Goal: Information Seeking & Learning: Learn about a topic

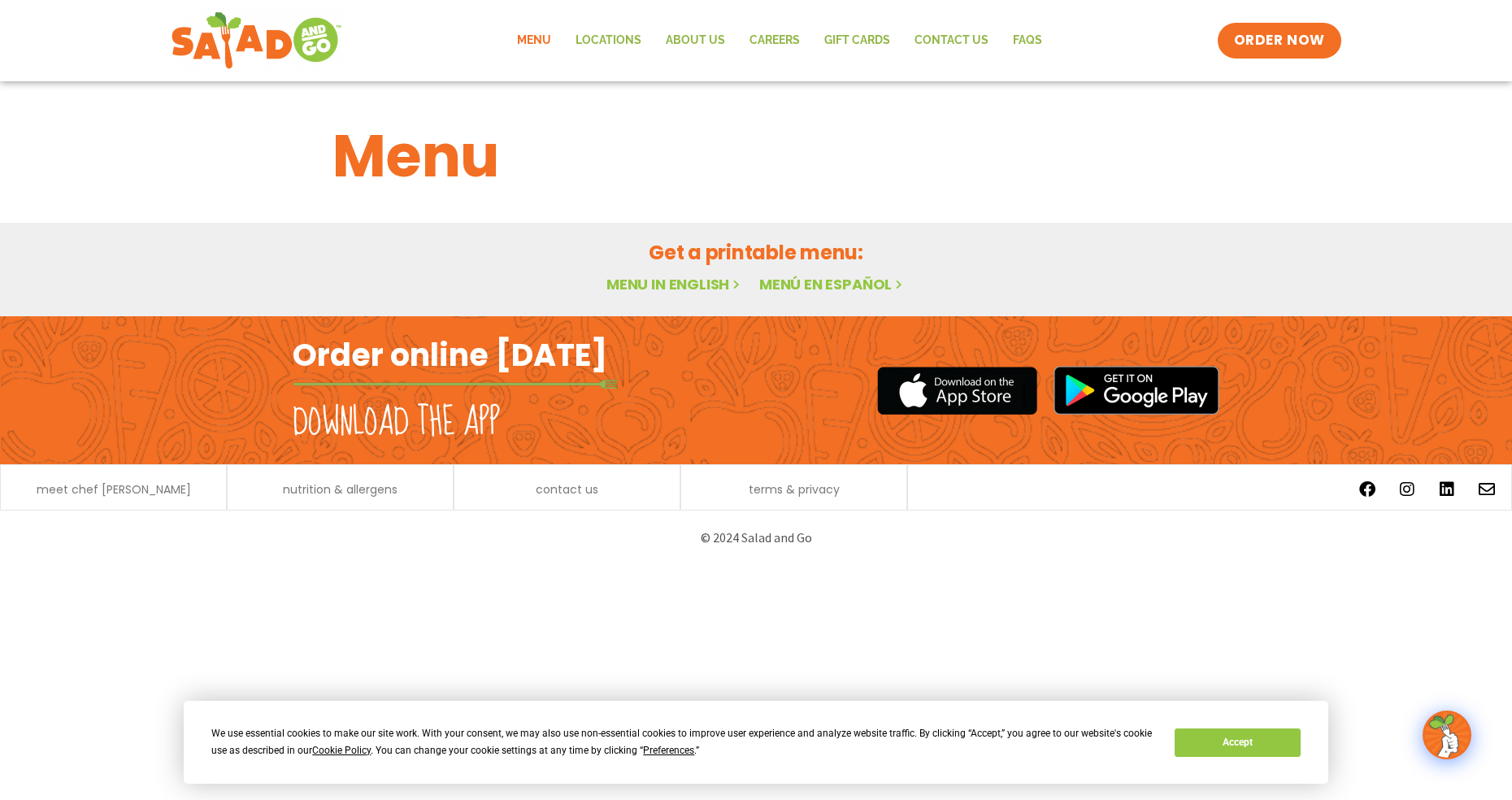
click at [693, 281] on link "Menu in English" at bounding box center [674, 284] width 136 height 20
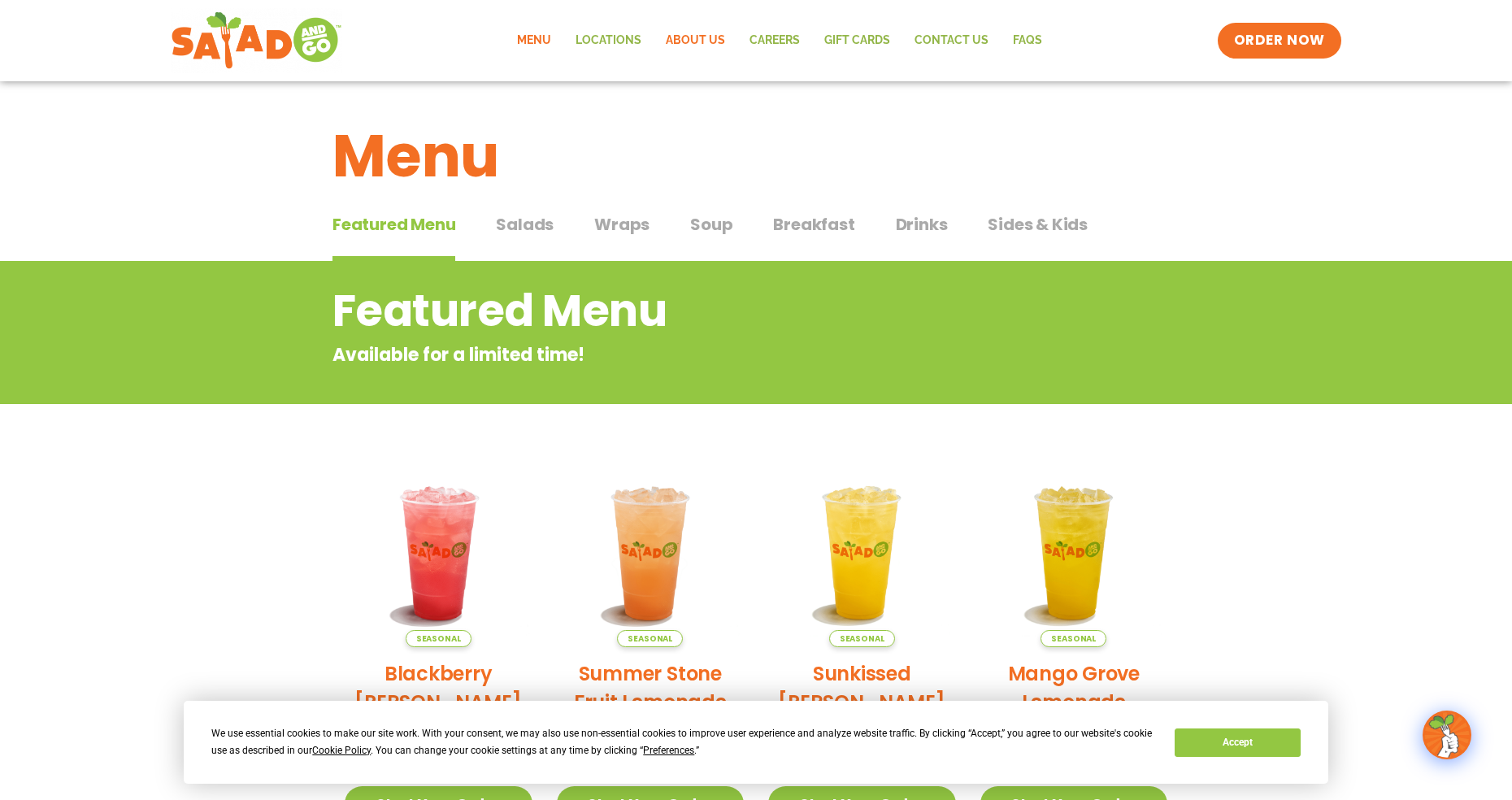
click at [695, 42] on link "About Us" at bounding box center [695, 40] width 84 height 37
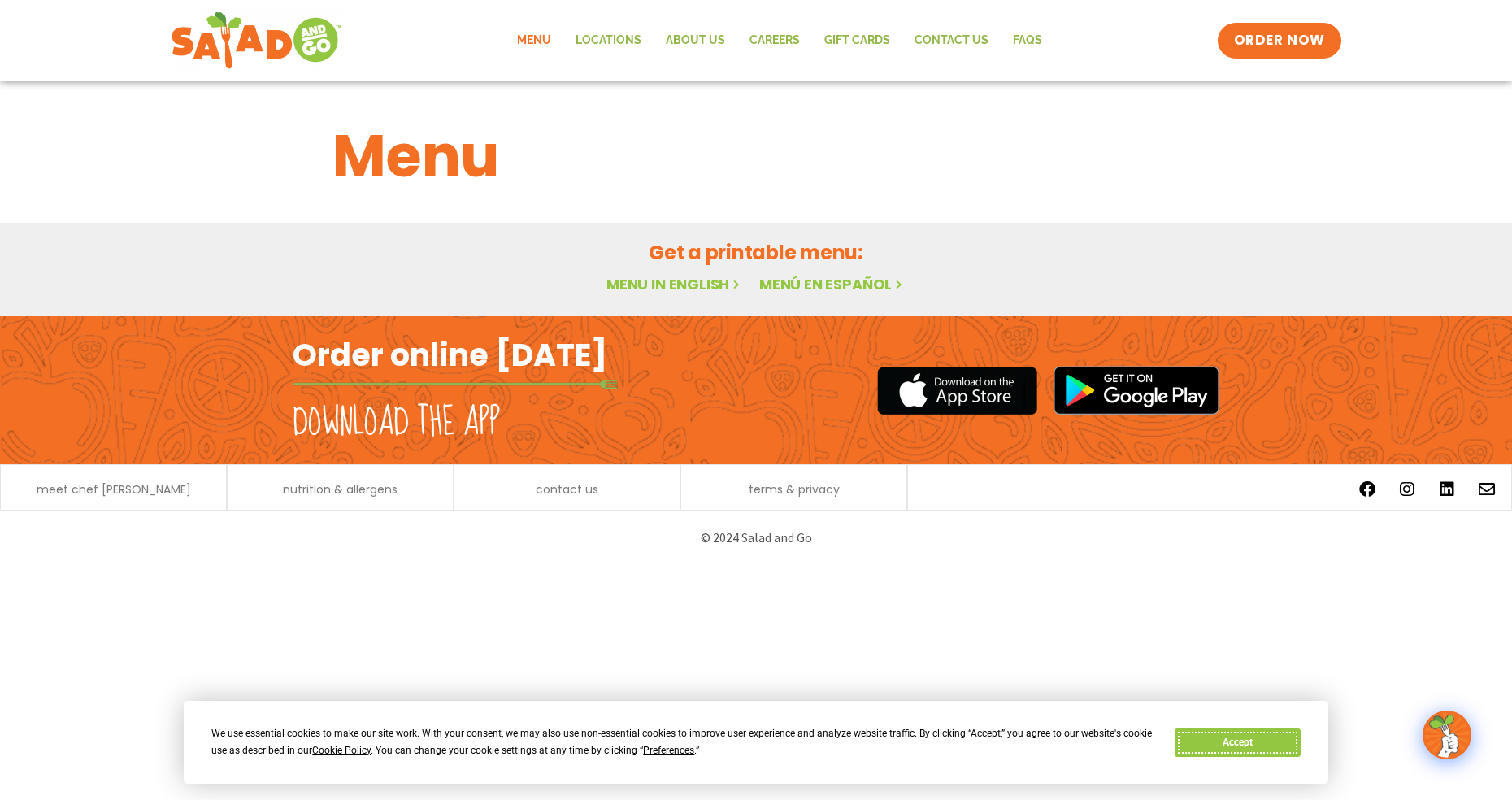
click at [1240, 744] on button "Accept" at bounding box center [1237, 743] width 125 height 29
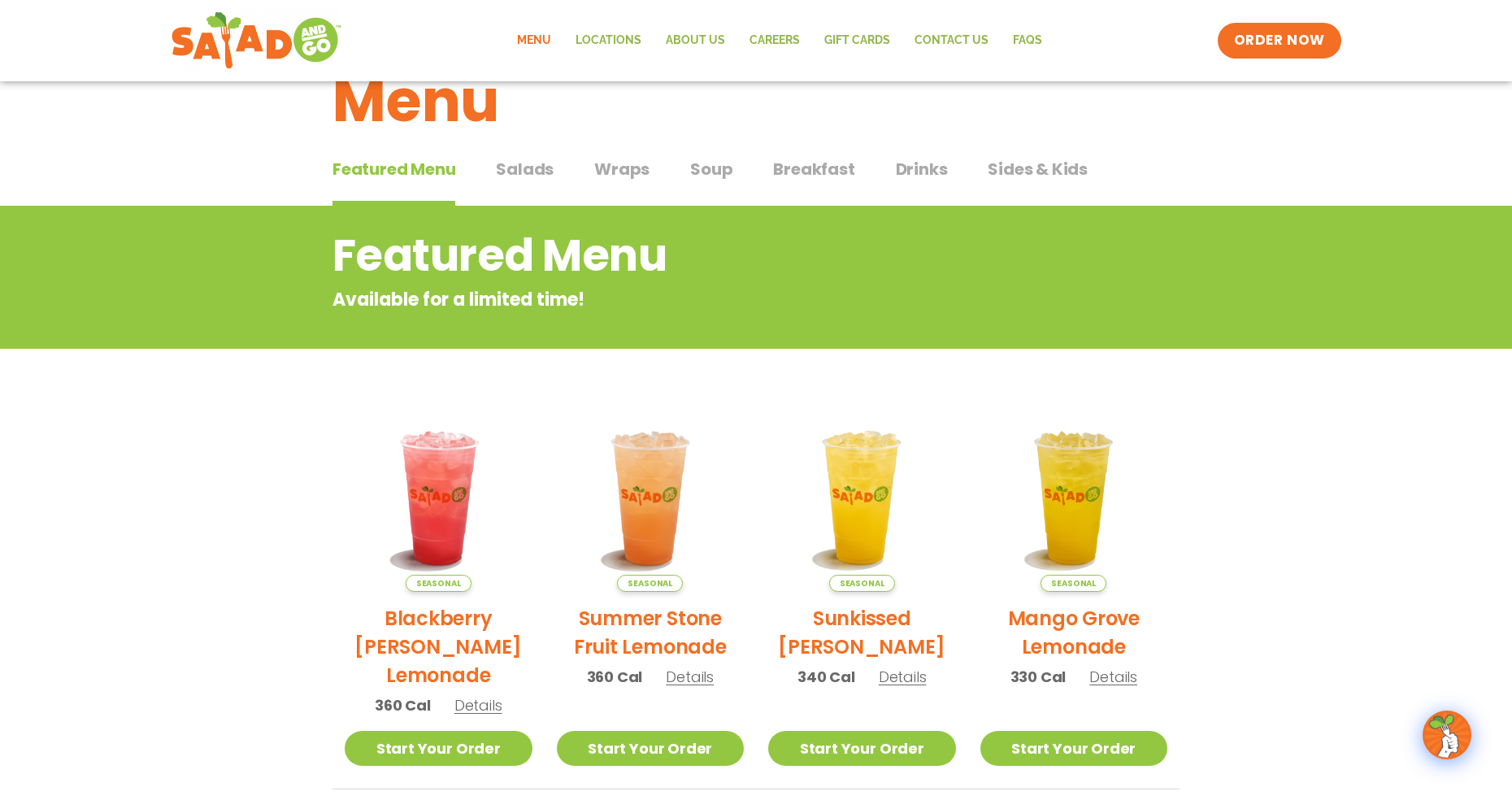
scroll to position [61, 0]
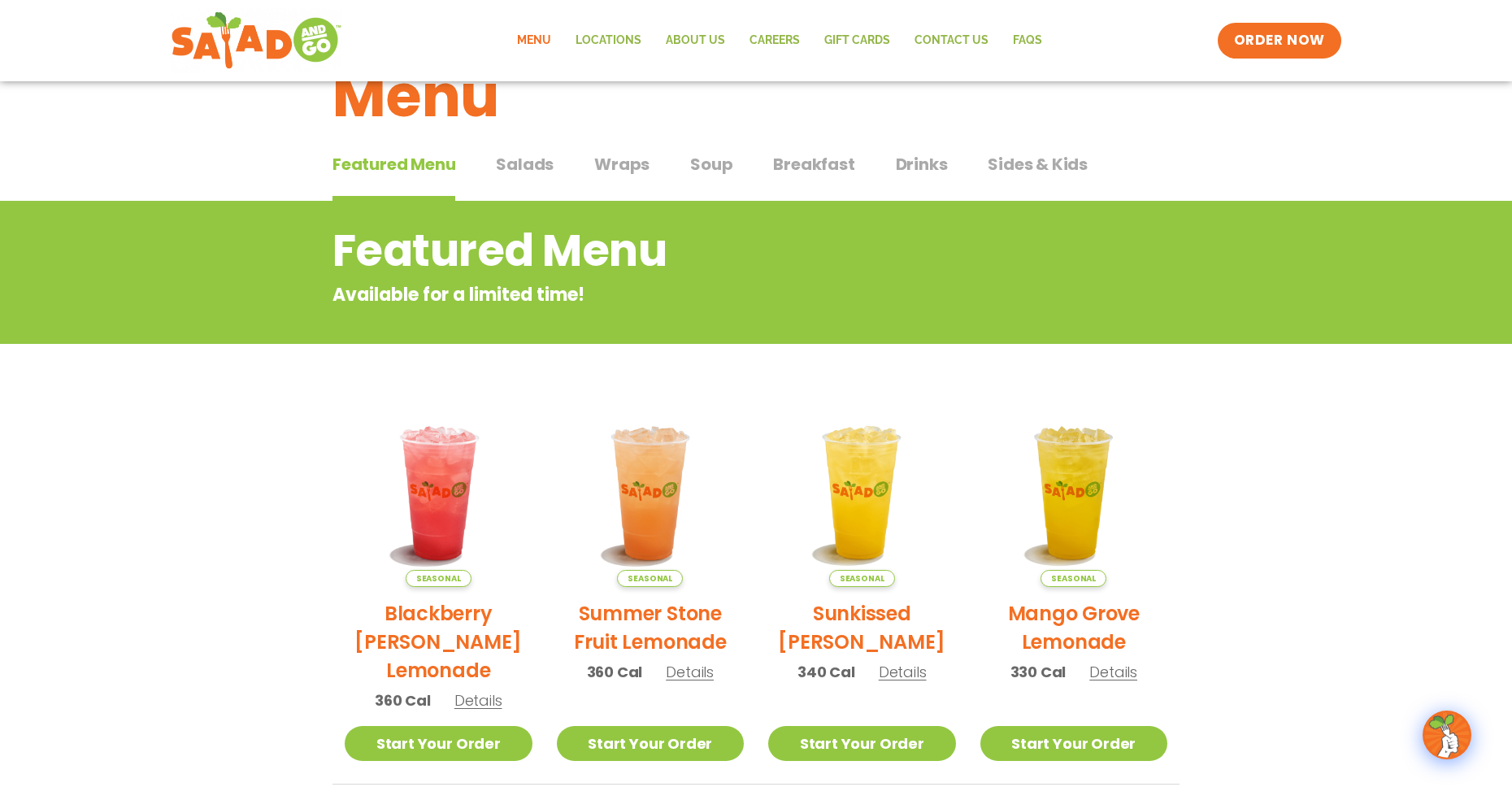
click at [711, 167] on span "Soup" at bounding box center [711, 164] width 42 height 24
click at [710, 164] on span "Soup" at bounding box center [711, 164] width 42 height 24
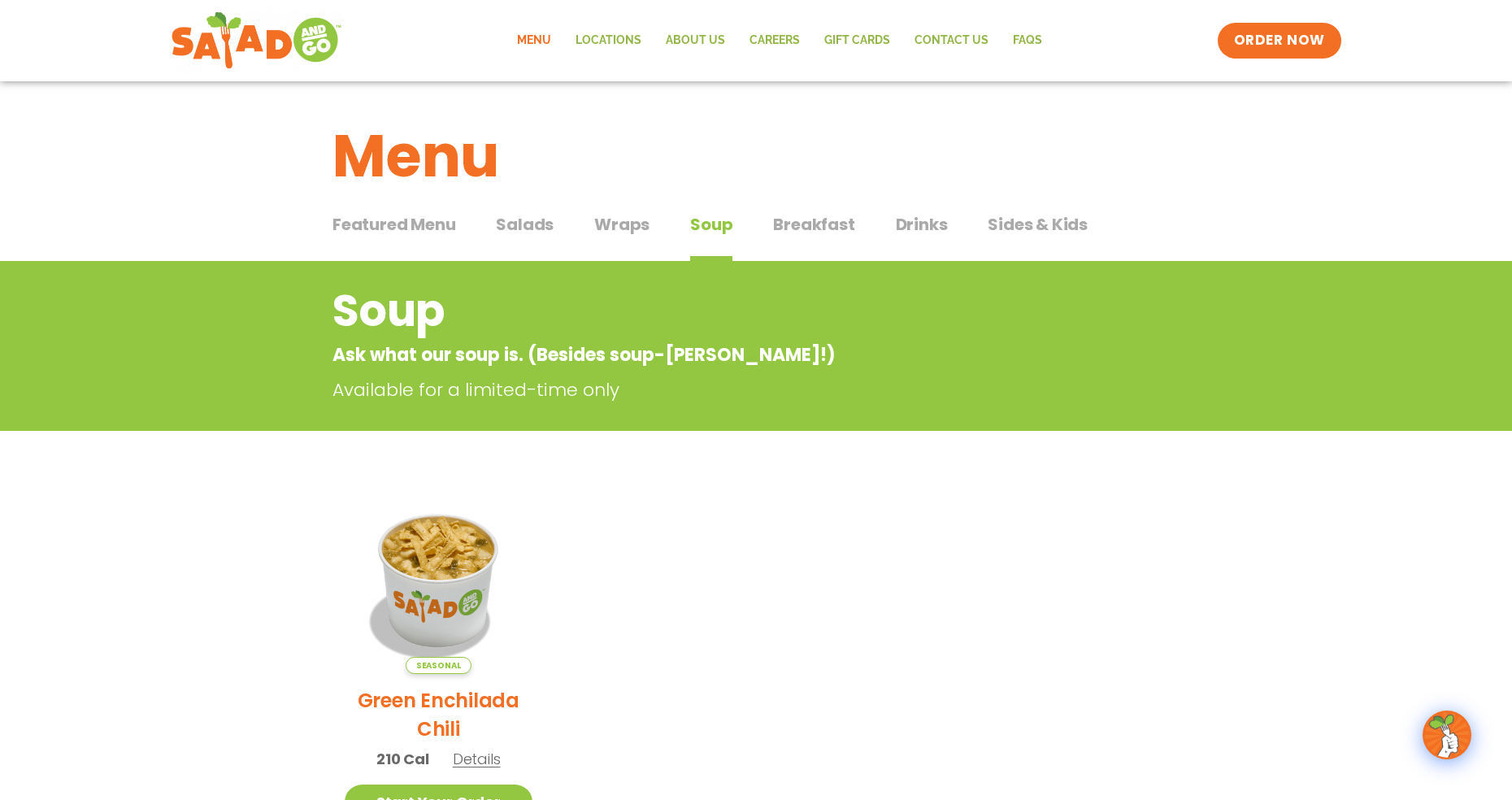
click at [813, 230] on span "Breakfast" at bounding box center [813, 224] width 82 height 24
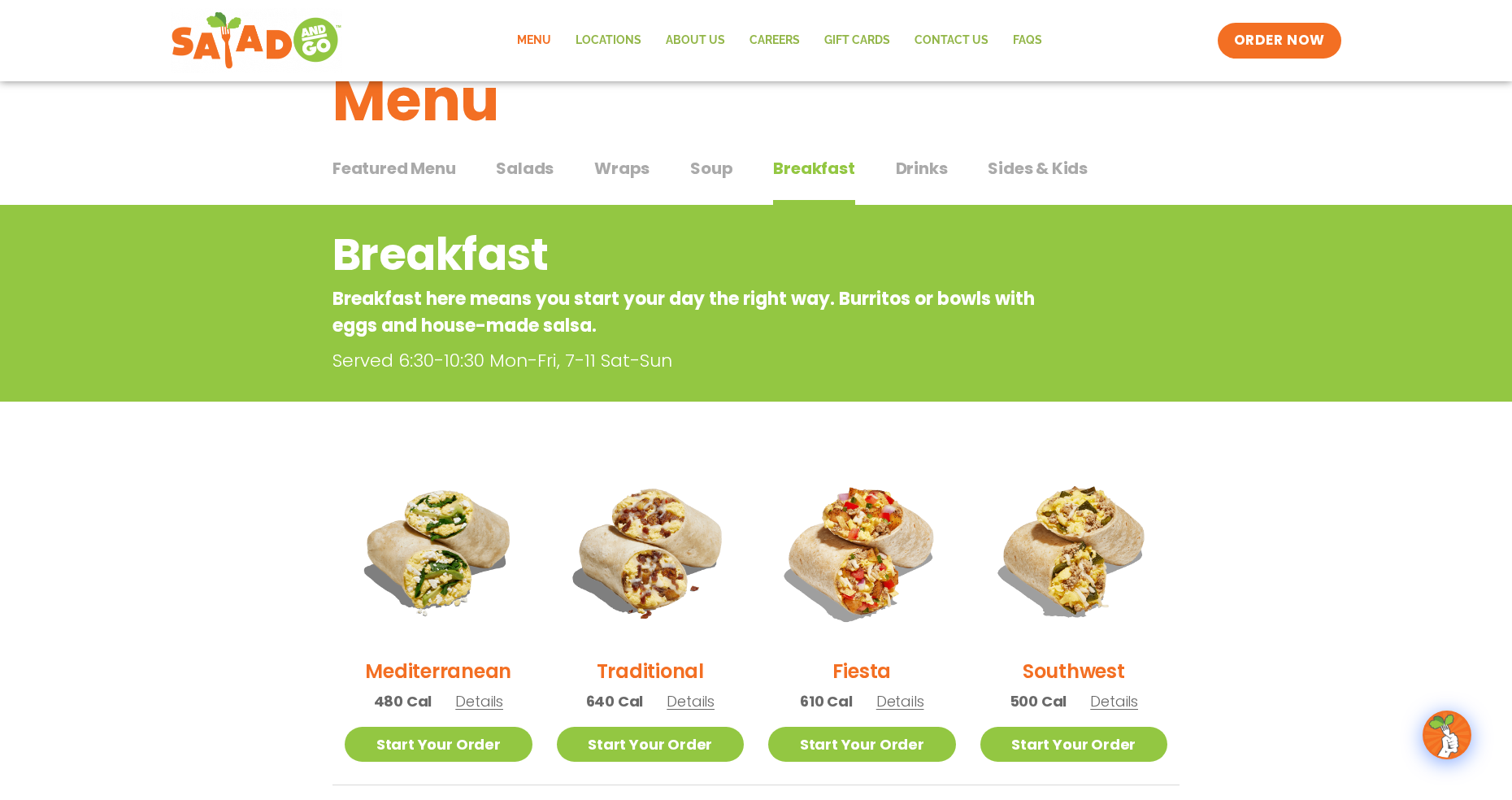
scroll to position [61, 0]
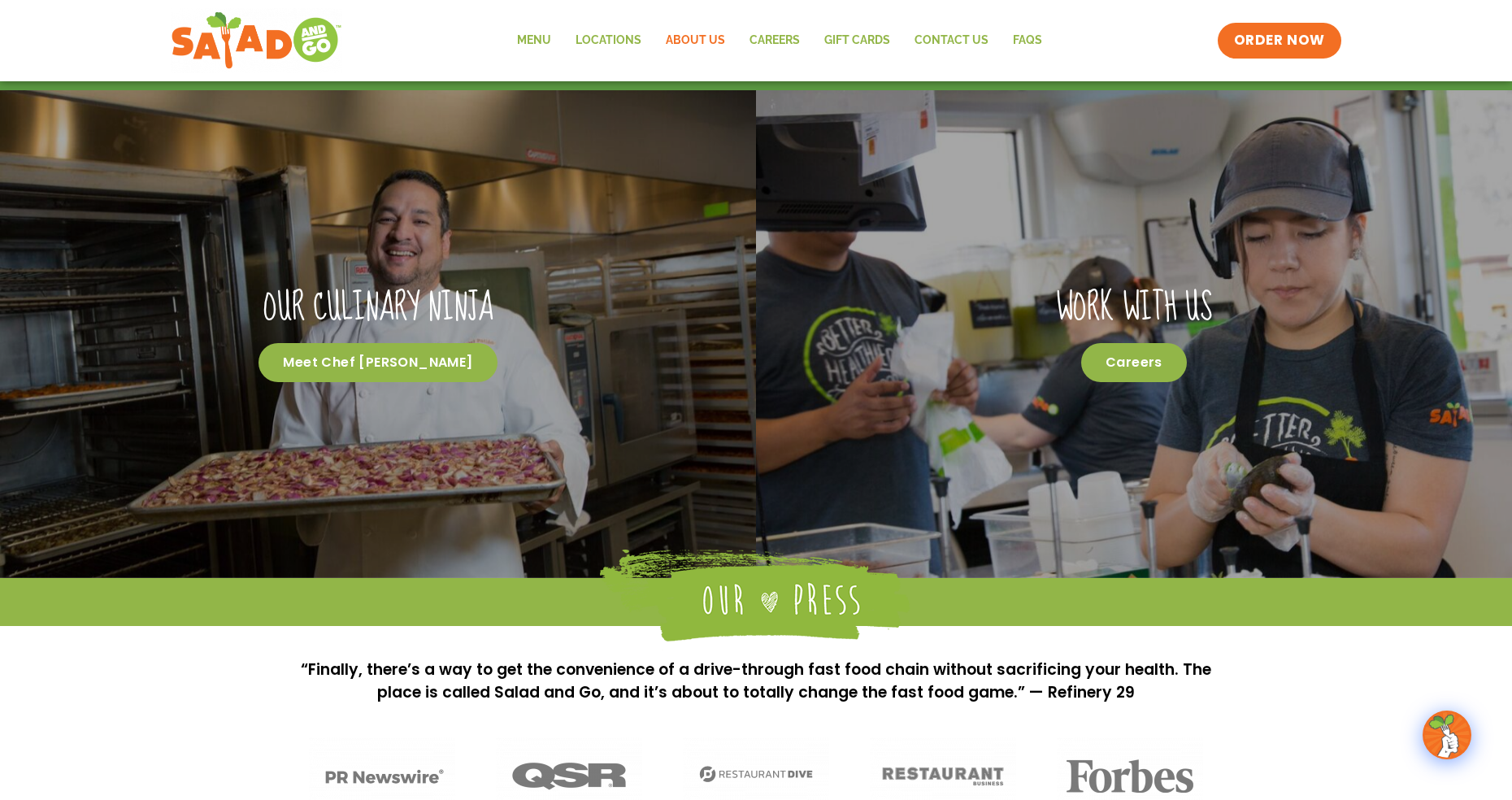
scroll to position [812, 0]
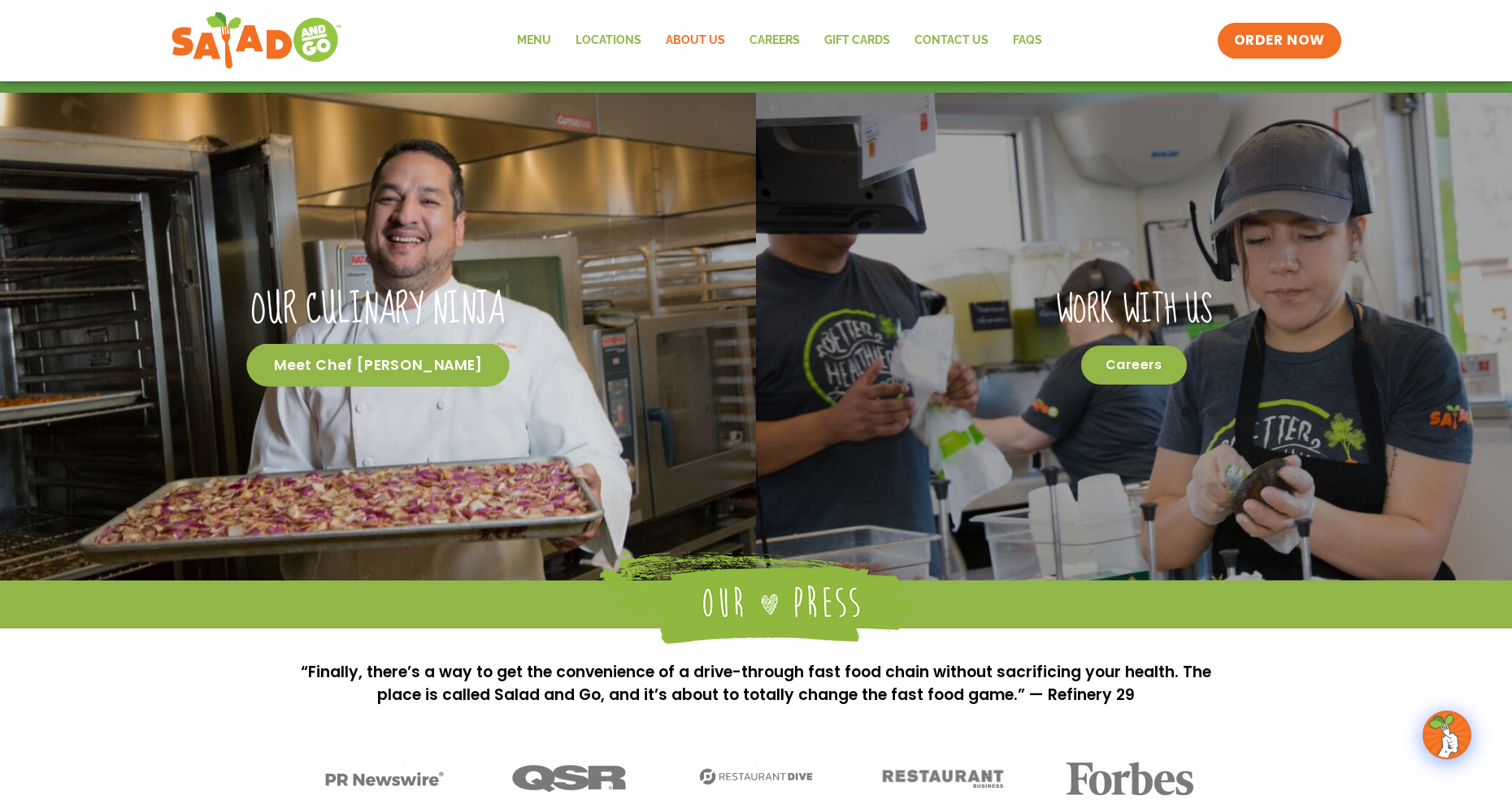
click at [431, 387] on span "Meet Chef [PERSON_NAME]" at bounding box center [378, 365] width 262 height 43
